Goal: Transaction & Acquisition: Obtain resource

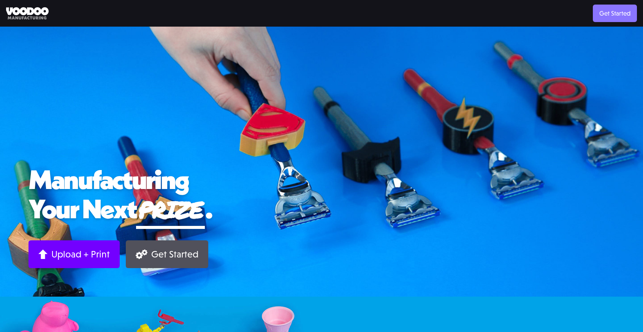
click at [604, 19] on link "Get Started" at bounding box center [615, 13] width 44 height 17
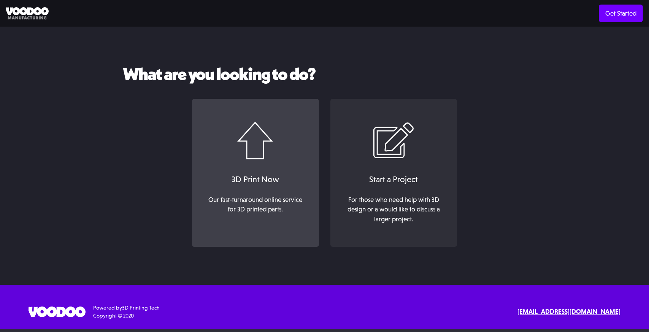
click at [260, 168] on link "3D Print Now Our fast-turnaround online service for 3D printed parts. ‍" at bounding box center [255, 173] width 127 height 148
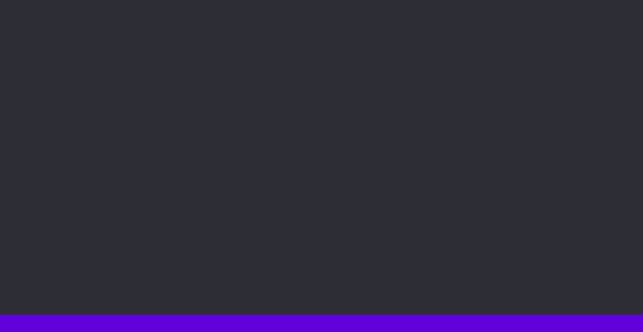
scroll to position [89, 0]
